Goal: Task Accomplishment & Management: Use online tool/utility

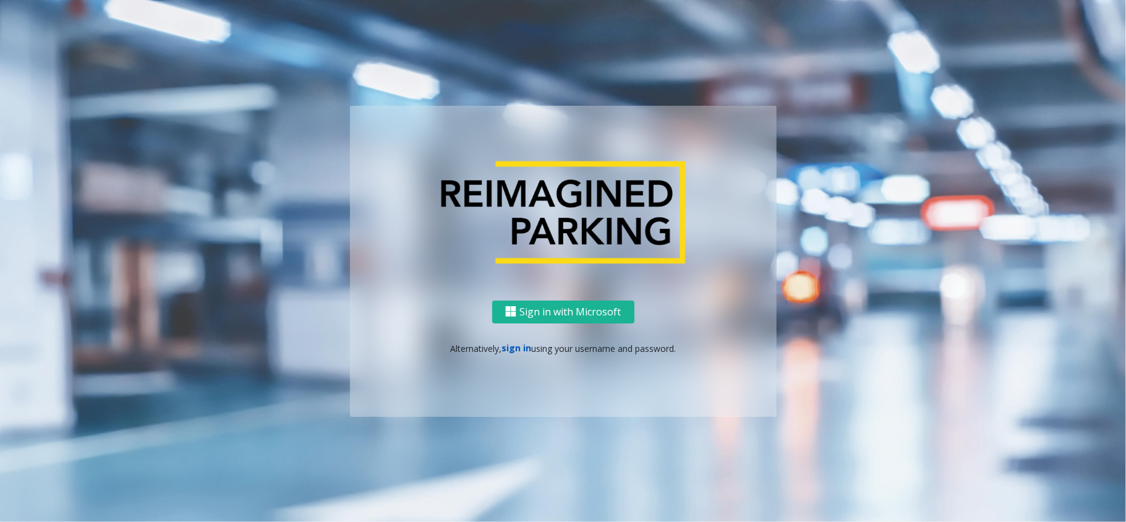
click at [525, 346] on link "sign in" at bounding box center [517, 348] width 30 height 12
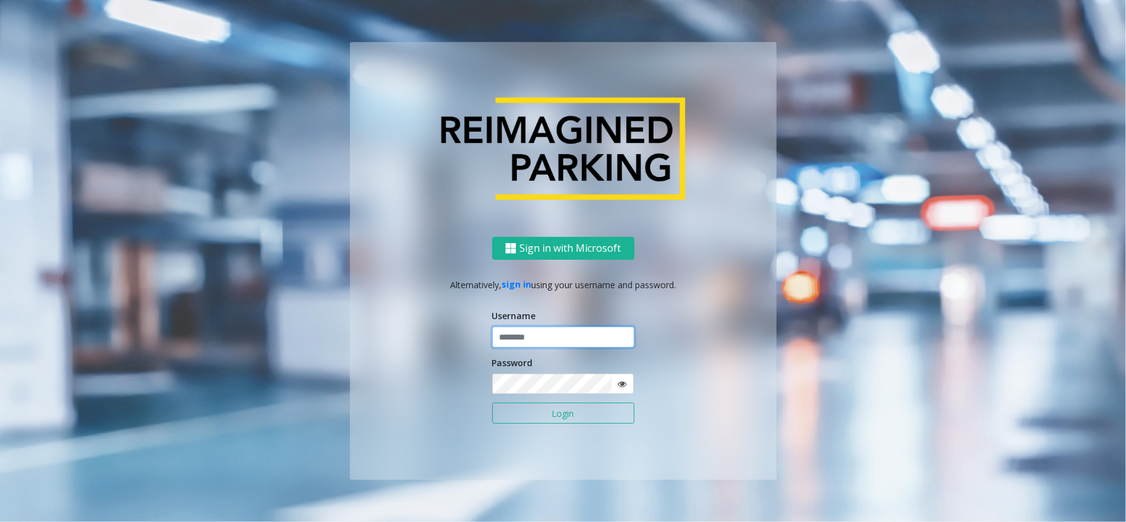
click at [531, 337] on input "text" at bounding box center [563, 337] width 142 height 21
type input "*****"
click at [492, 403] on button "Login" at bounding box center [563, 413] width 142 height 21
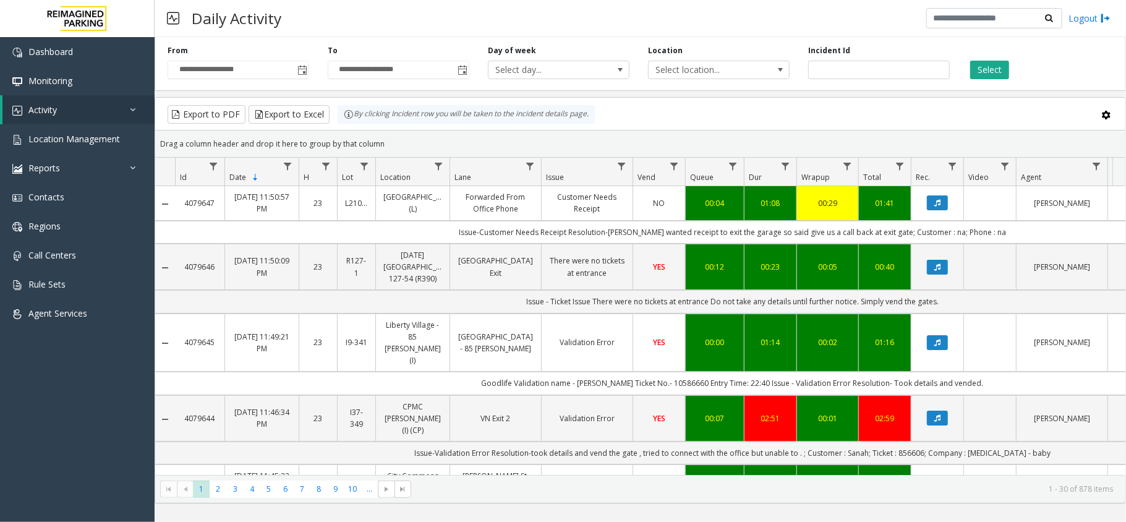
click at [416, 15] on div "Daily Activity Logout" at bounding box center [641, 18] width 972 height 37
click at [936, 442] on td "Issue-Validation Error Resolution-took details and vend the gate , tried to con…" at bounding box center [732, 453] width 1115 height 23
copy td "856606"
click at [302, 77] on span "Toggle popup" at bounding box center [302, 70] width 14 height 20
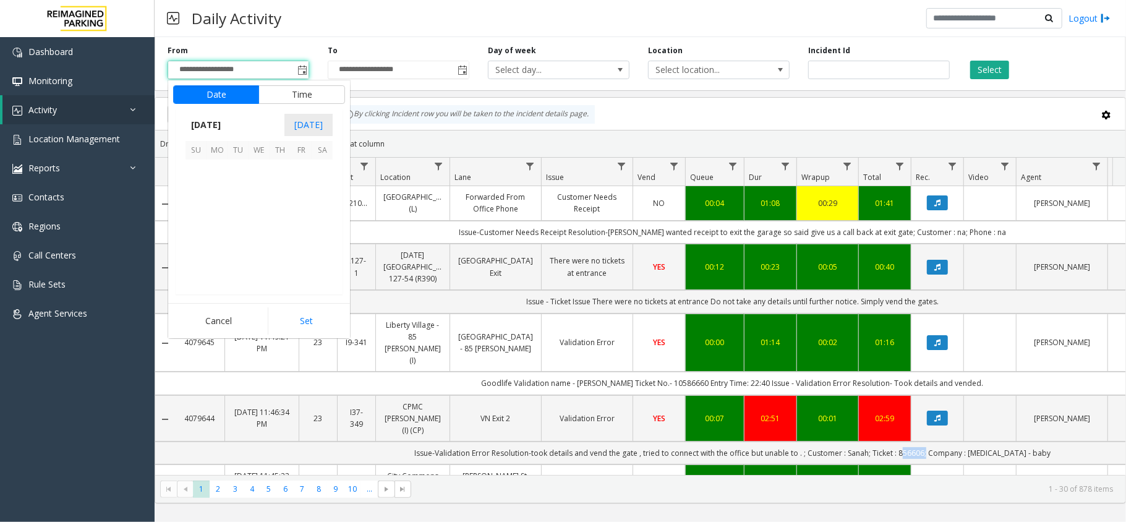
scroll to position [221996, 0]
click at [236, 234] on span "23" at bounding box center [238, 233] width 21 height 21
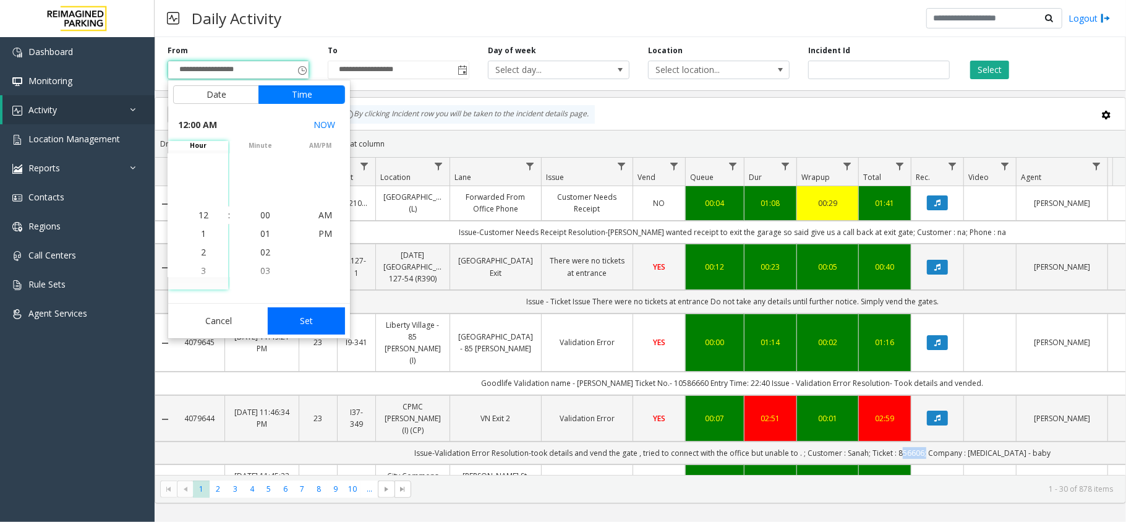
click at [297, 320] on button "Set" at bounding box center [307, 320] width 78 height 27
type input "**********"
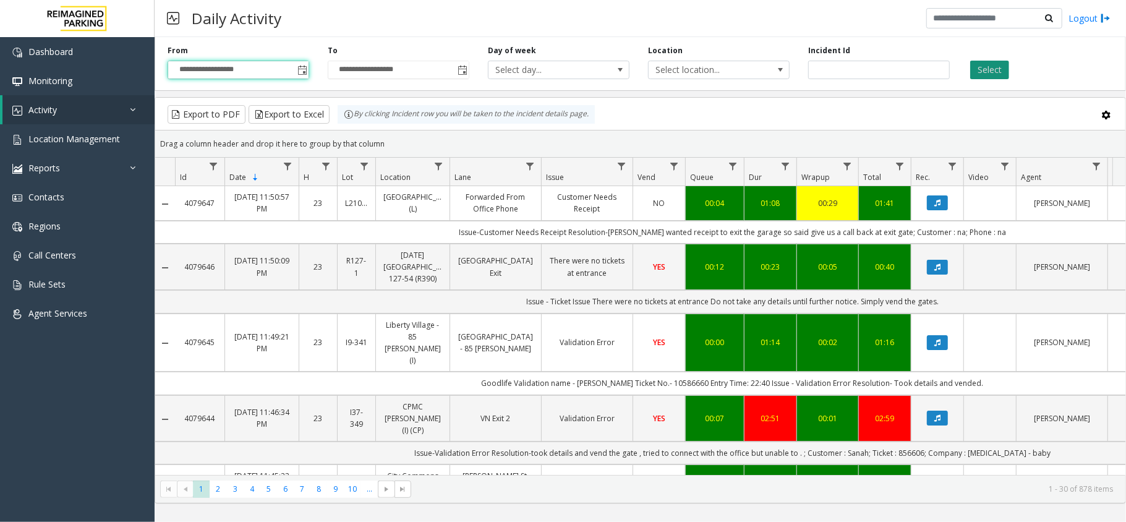
click at [992, 73] on button "Select" at bounding box center [989, 70] width 39 height 19
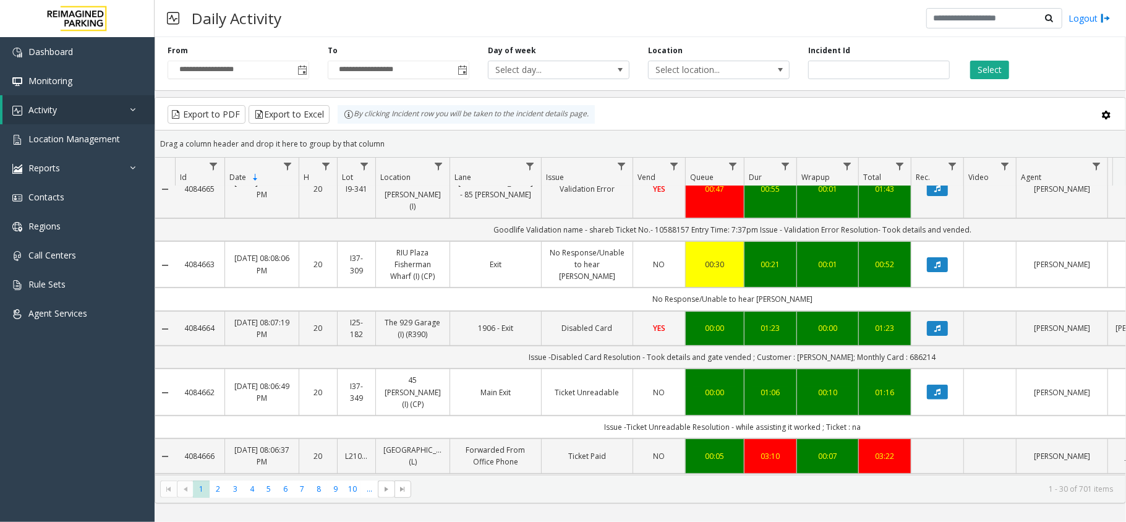
scroll to position [330, 0]
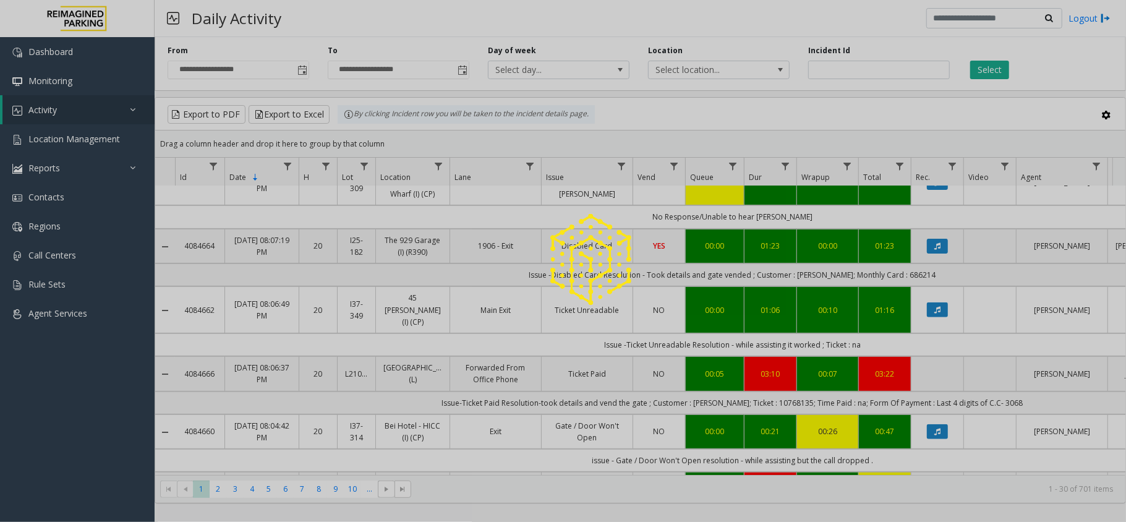
click at [765, 345] on div at bounding box center [563, 261] width 1126 height 522
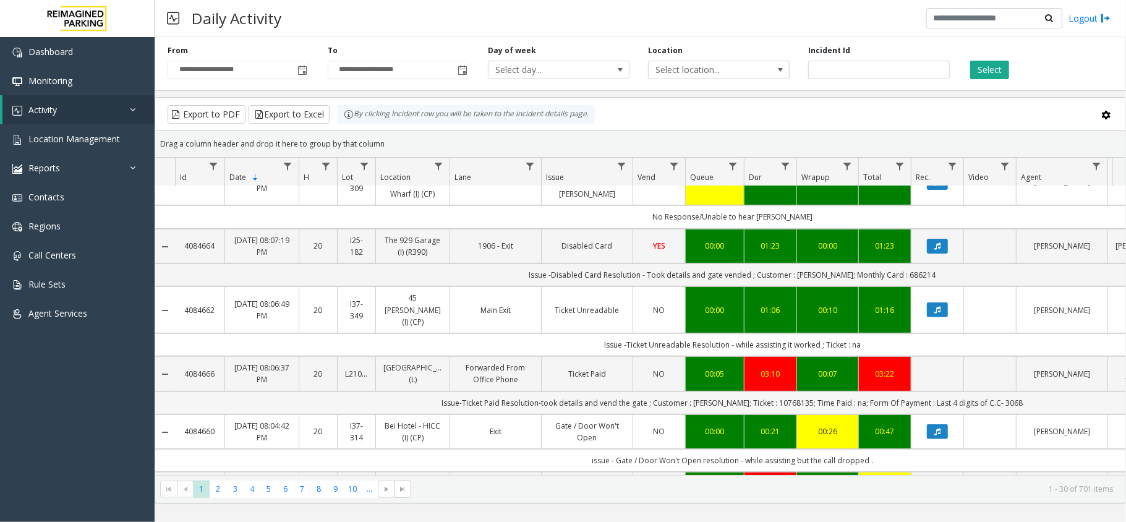
click at [793, 392] on td "Issue-Ticket Paid Resolution-took details and vend the gate ; Customer : [PERSO…" at bounding box center [732, 403] width 1115 height 23
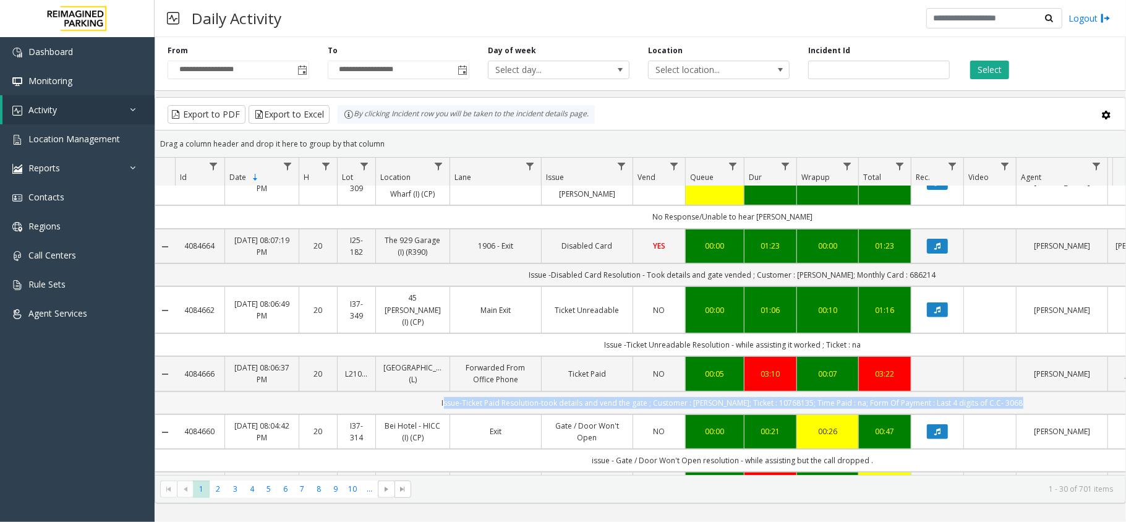
click at [793, 392] on td "Issue-Ticket Paid Resolution-took details and vend the gate ; Customer : [PERSO…" at bounding box center [732, 403] width 1115 height 23
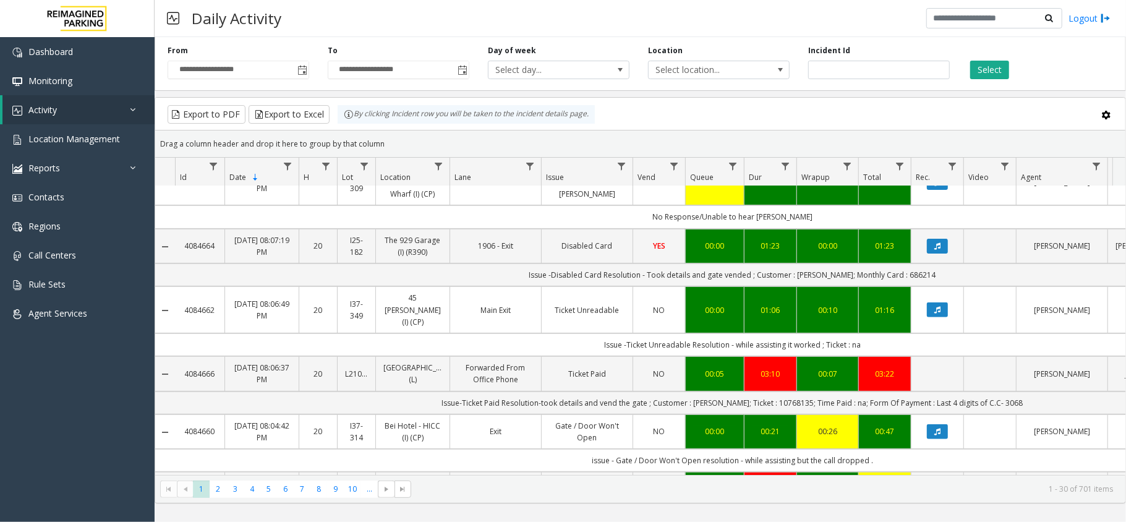
click at [773, 414] on td "00:21" at bounding box center [770, 431] width 53 height 35
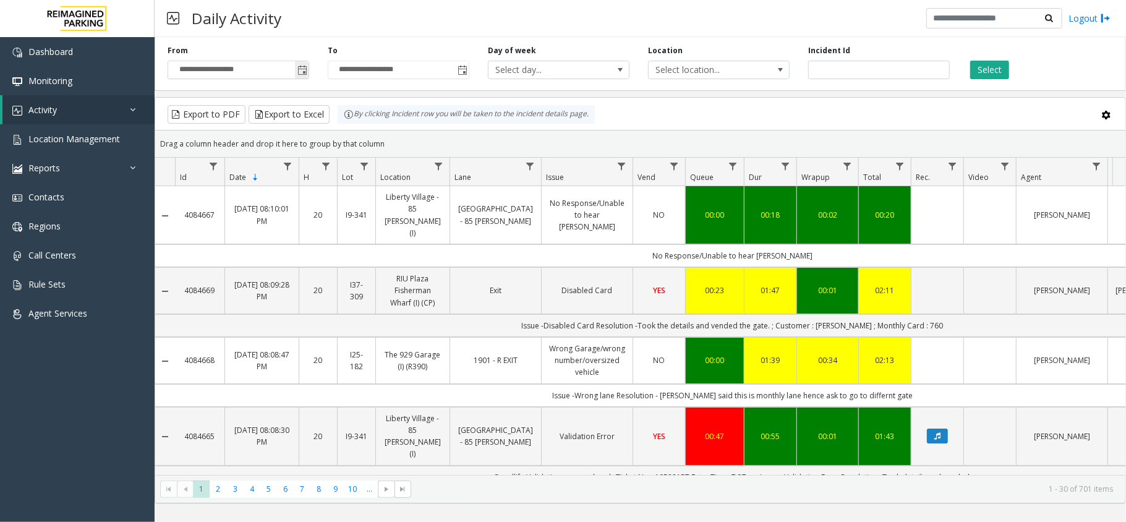
click at [305, 70] on span "Toggle popup" at bounding box center [303, 71] width 10 height 10
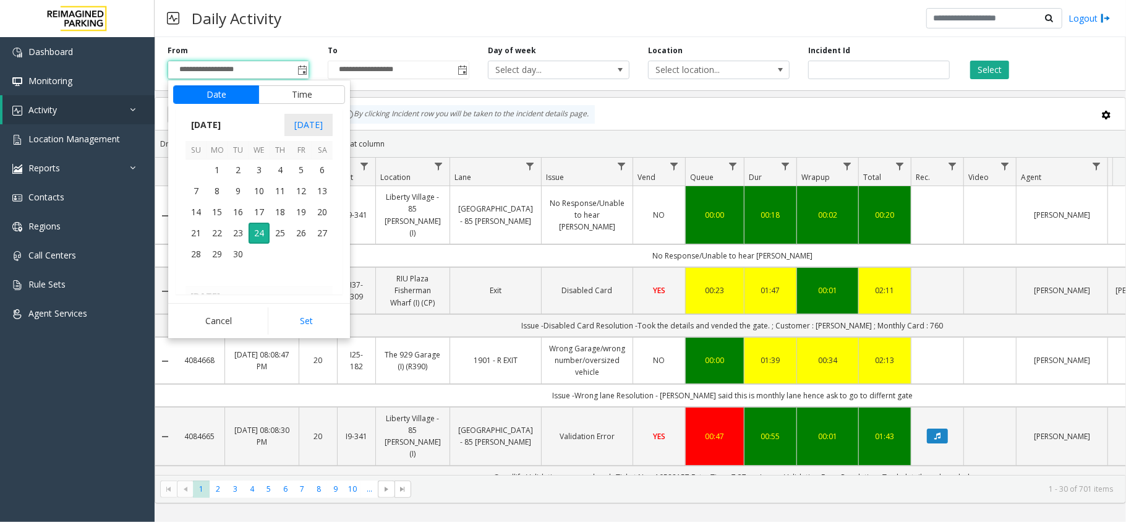
scroll to position [82, 0]
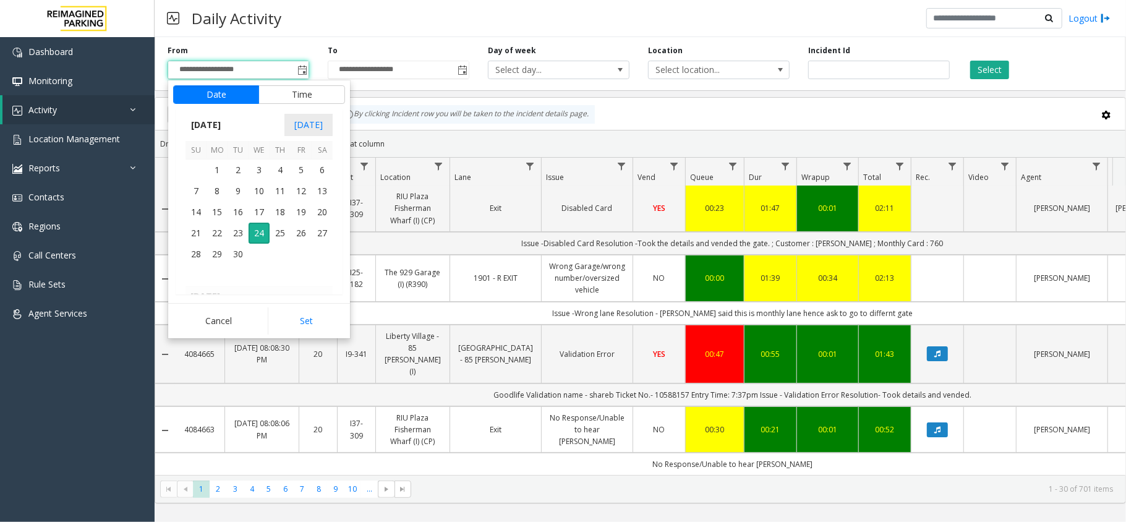
click at [769, 383] on td "Goodlife Validation name - shareb Ticket No.- 10588157 Entry Time: 7:37pm Issue…" at bounding box center [732, 394] width 1115 height 23
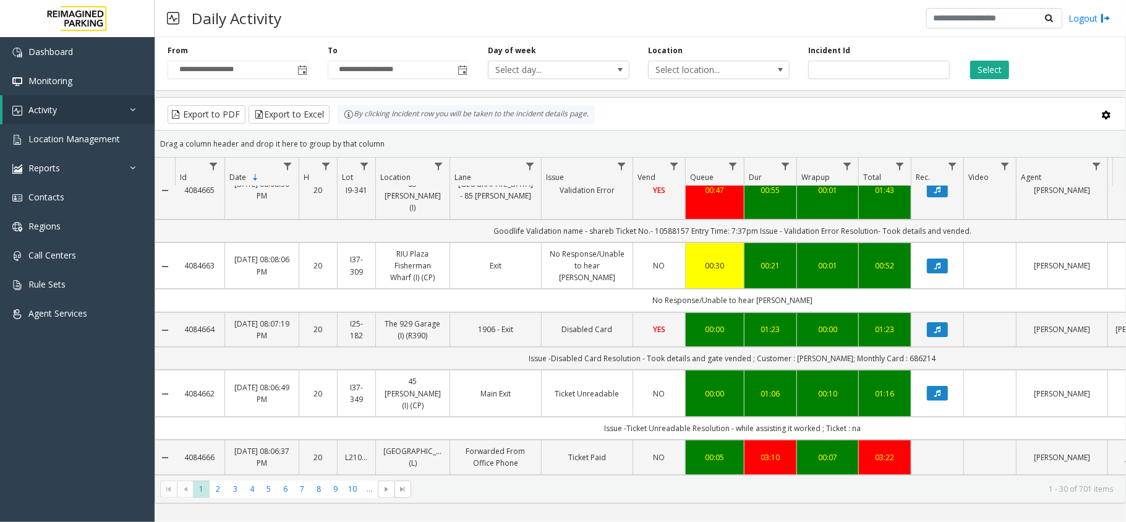
scroll to position [247, 0]
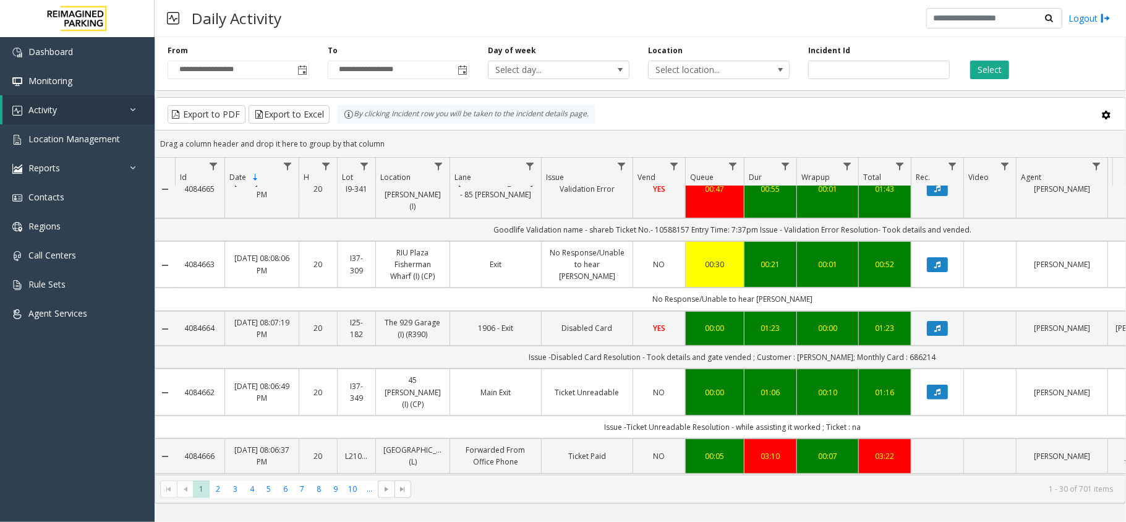
click at [768, 474] on td "Issue-Ticket Paid Resolution-took details and vend the gate ; Customer : [PERSO…" at bounding box center [732, 485] width 1115 height 23
copy td "10768135"
